Goal: Task Accomplishment & Management: Use online tool/utility

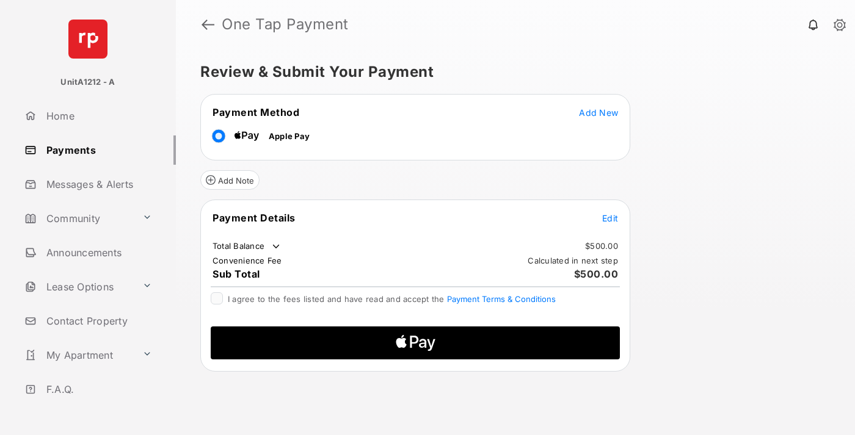
click at [598, 112] on span "Add New" at bounding box center [598, 112] width 39 height 10
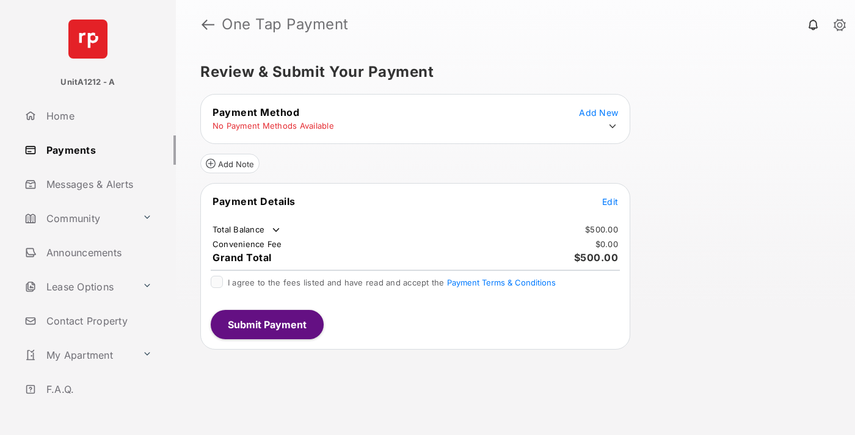
click at [612, 126] on icon at bounding box center [612, 126] width 11 height 11
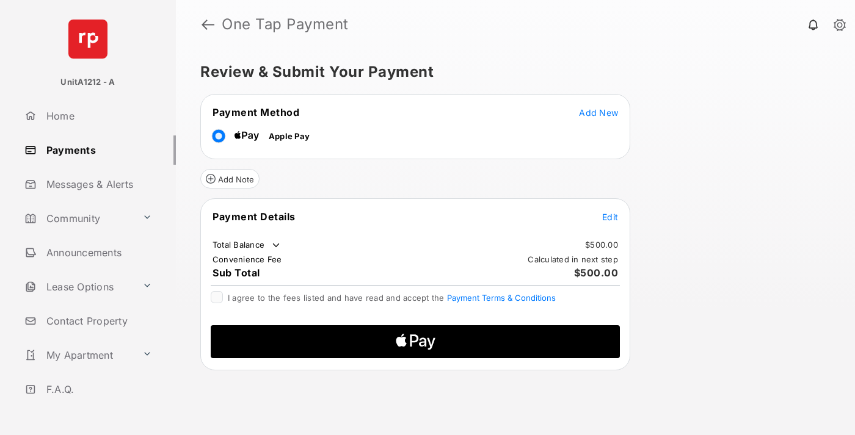
click at [610, 217] on span "Edit" at bounding box center [610, 217] width 16 height 10
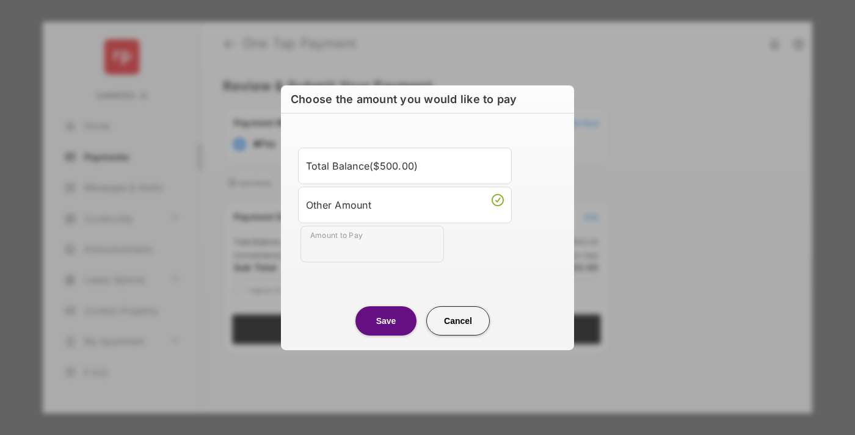
click at [405, 205] on div "Other Amount" at bounding box center [405, 204] width 198 height 21
type input "***"
click at [386, 321] on button "Save" at bounding box center [385, 321] width 61 height 29
